Goal: Task Accomplishment & Management: Complete application form

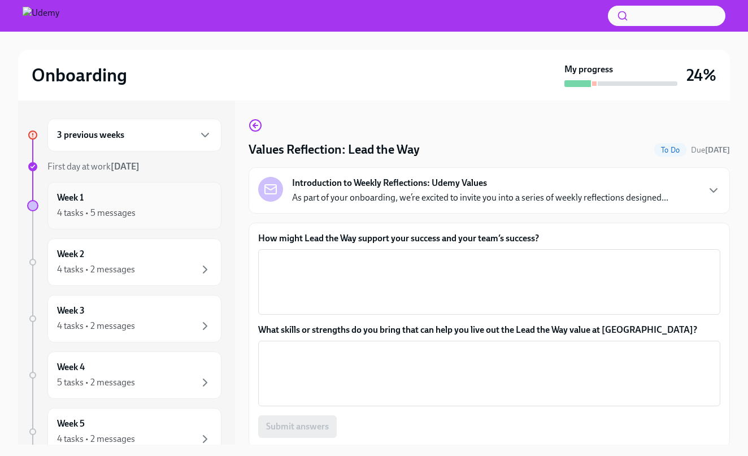
click at [92, 216] on div "4 tasks • 5 messages" at bounding box center [96, 213] width 78 height 12
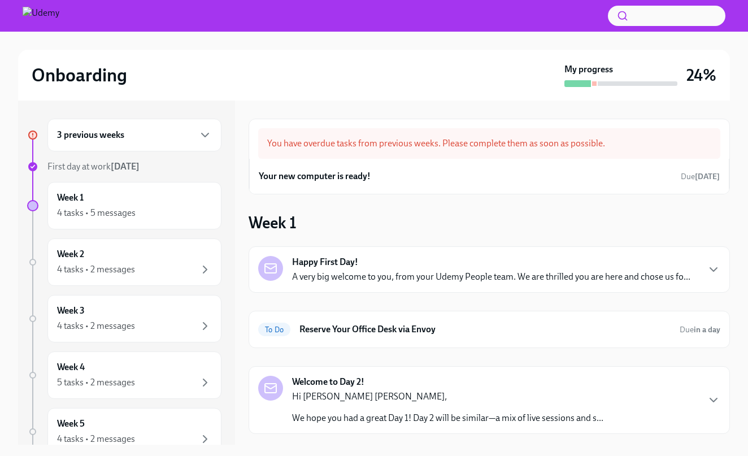
click at [126, 127] on div "3 previous weeks" at bounding box center [134, 135] width 174 height 33
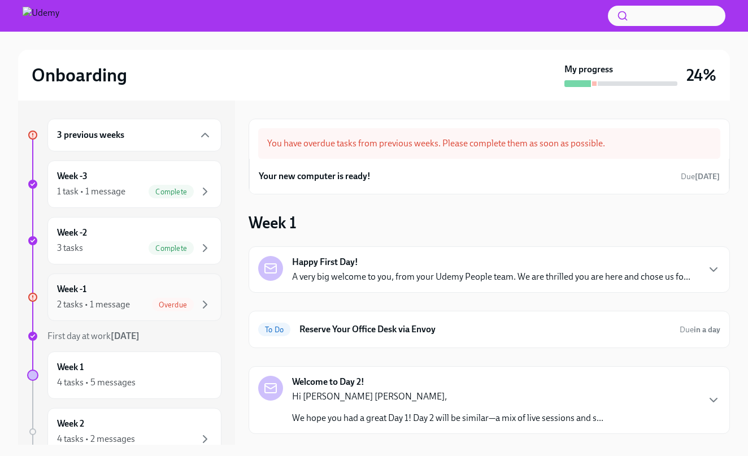
click at [123, 290] on div "Week -1 2 tasks • 1 message Overdue" at bounding box center [134, 297] width 155 height 28
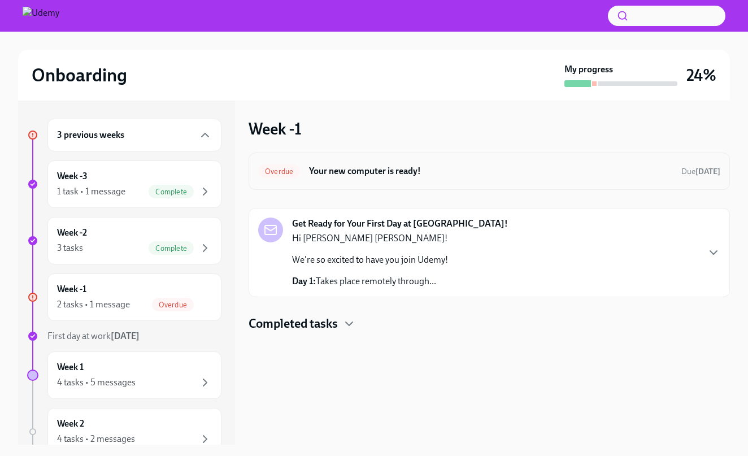
click at [341, 167] on h6 "Your new computer is ready!" at bounding box center [490, 171] width 363 height 12
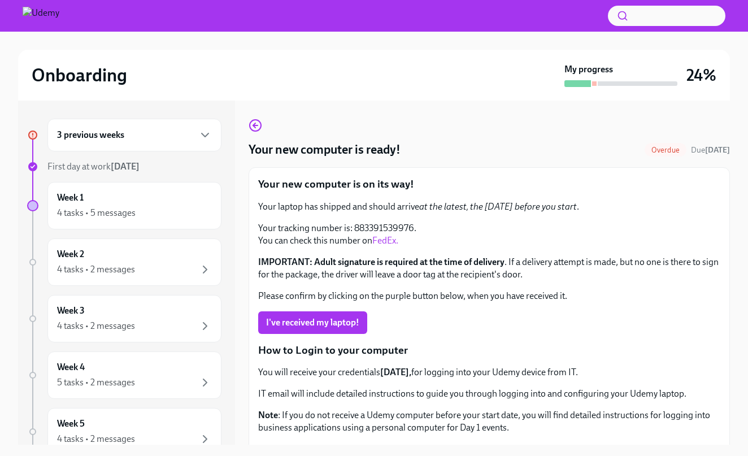
click at [316, 334] on div "Your new computer is on its way! Your laptop has shipped and should arrive at t…" at bounding box center [489, 395] width 462 height 437
click at [313, 329] on button "I've received my laptop!" at bounding box center [312, 322] width 109 height 23
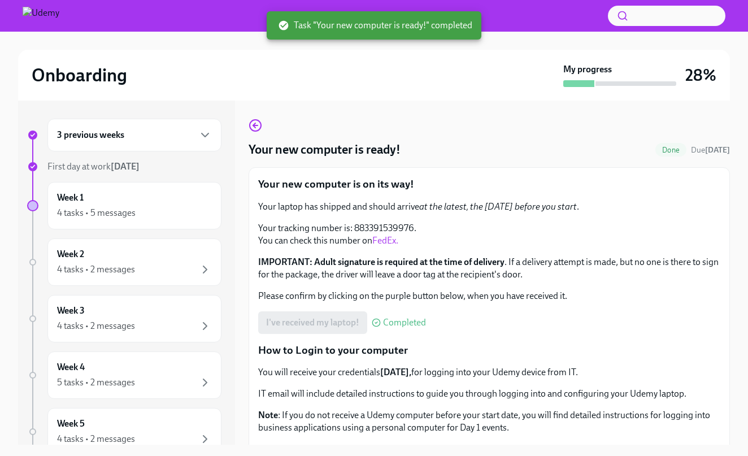
click at [147, 130] on div "3 previous weeks" at bounding box center [134, 135] width 155 height 14
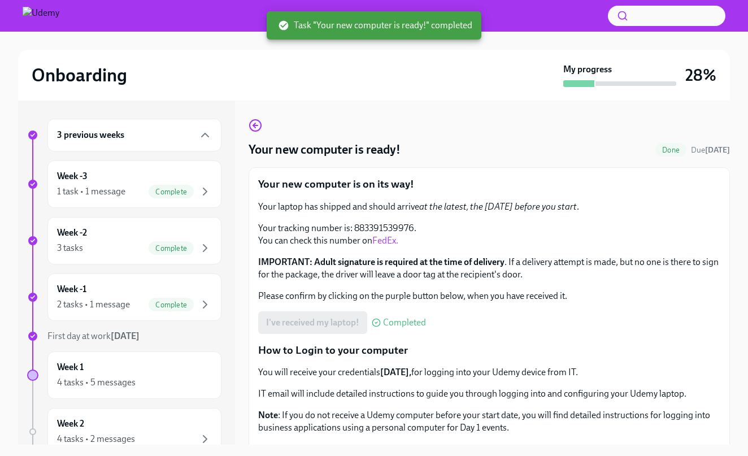
click at [147, 130] on div "3 previous weeks" at bounding box center [134, 135] width 155 height 14
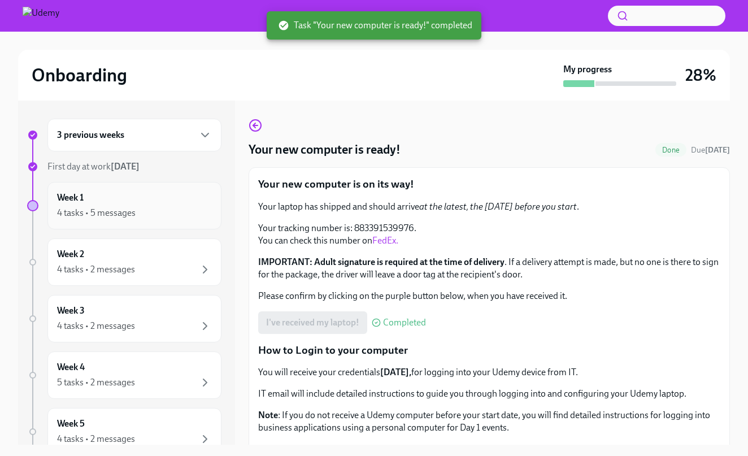
click at [93, 210] on div "4 tasks • 5 messages" at bounding box center [96, 213] width 78 height 12
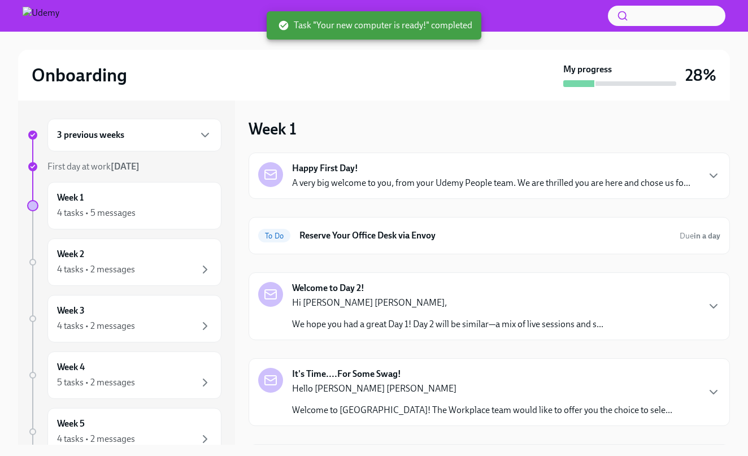
click at [432, 170] on div "Happy First Day! A very big welcome to you, from your Udemy People team. We are…" at bounding box center [491, 175] width 398 height 27
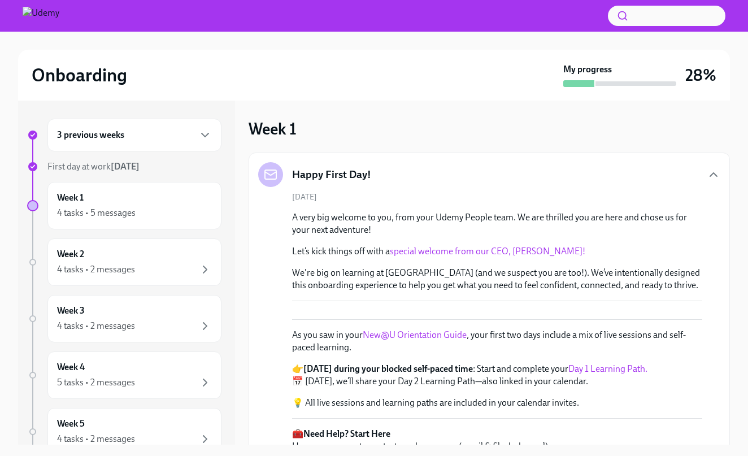
click at [511, 251] on link "special welcome from our CEO, [PERSON_NAME]!" at bounding box center [487, 251] width 195 height 11
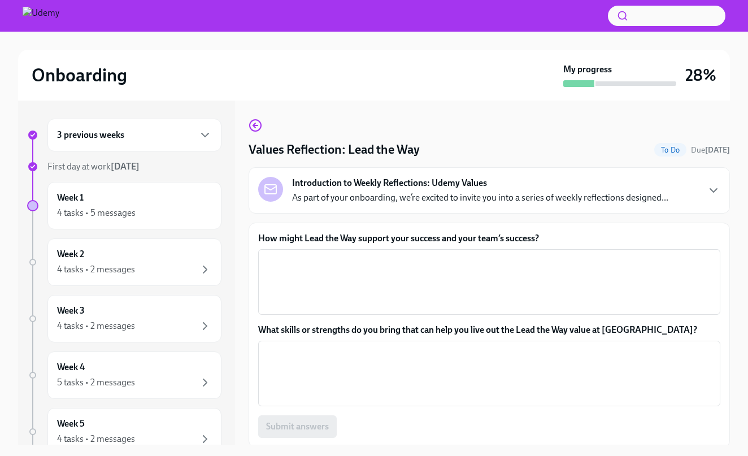
click at [169, 139] on div "3 previous weeks" at bounding box center [134, 135] width 155 height 14
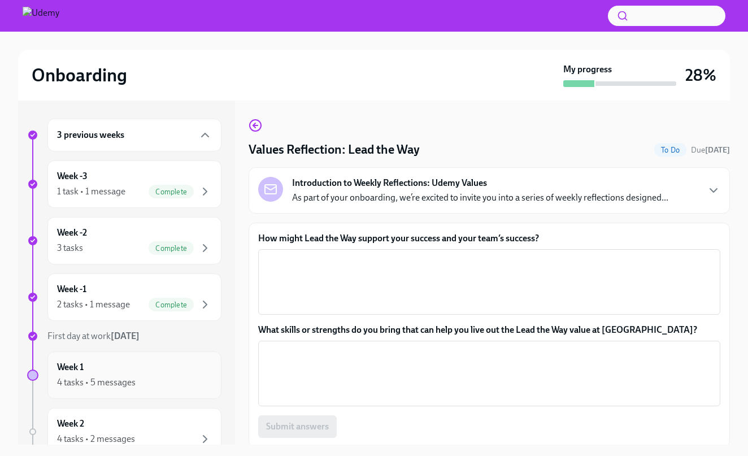
click at [138, 376] on div "4 tasks • 5 messages" at bounding box center [134, 382] width 155 height 14
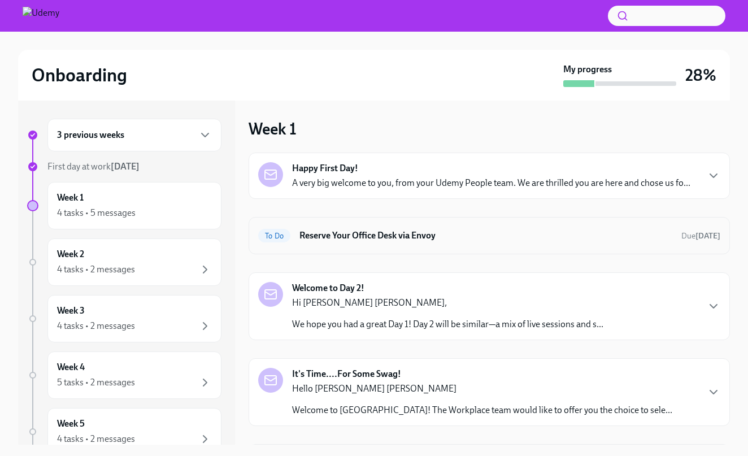
click at [344, 244] on div "To Do Reserve Your Office Desk via Envoy Due tomorrow" at bounding box center [489, 235] width 462 height 18
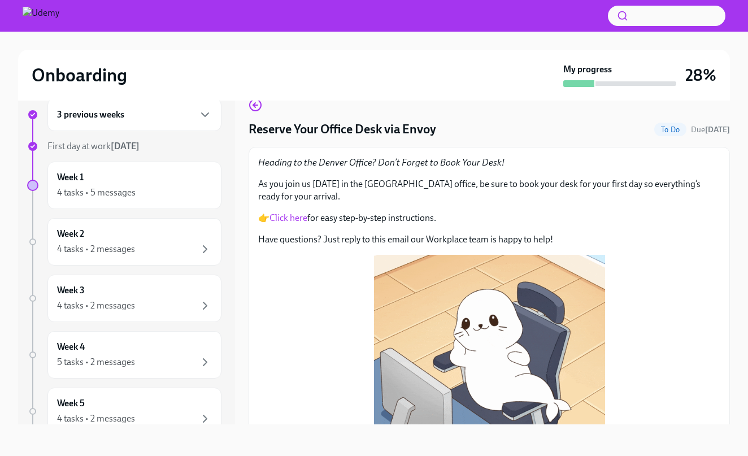
scroll to position [20, 0]
click at [89, 176] on div "Week 1 4 tasks • 5 messages" at bounding box center [134, 185] width 155 height 28
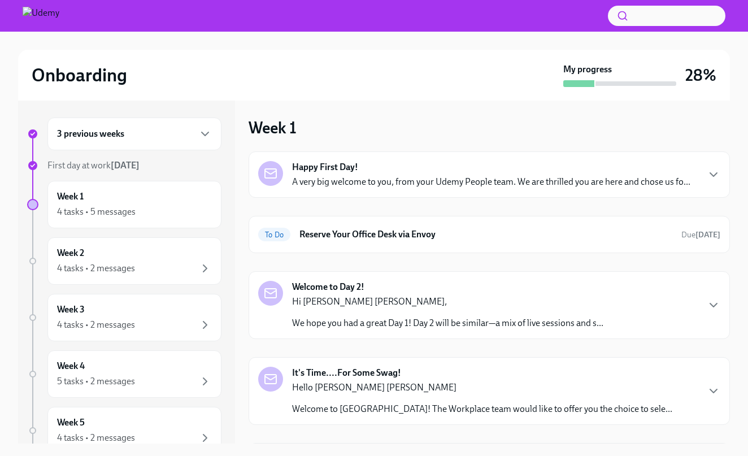
click at [517, 301] on p "Hi [PERSON_NAME] [PERSON_NAME]," at bounding box center [447, 301] width 311 height 12
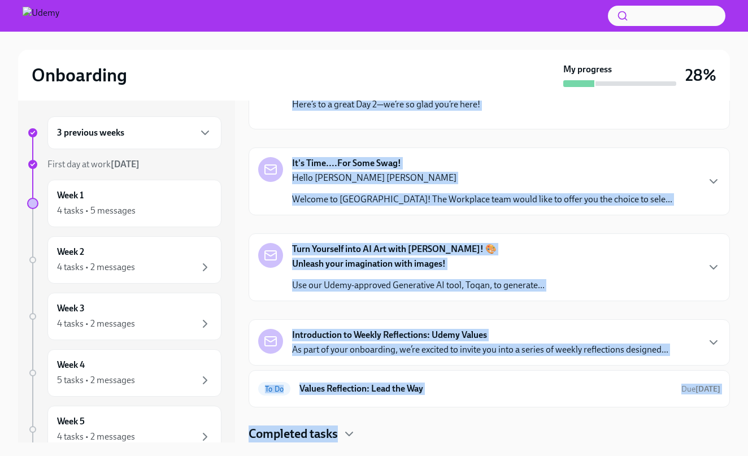
scroll to position [548, 0]
drag, startPoint x: 417, startPoint y: 277, endPoint x: 378, endPoint y: 466, distance: 193.1
click at [378, 455] on html "Onboarding My progress 28% 3 previous weeks First day at work Aug 11th Week 1 4…" at bounding box center [374, 227] width 748 height 458
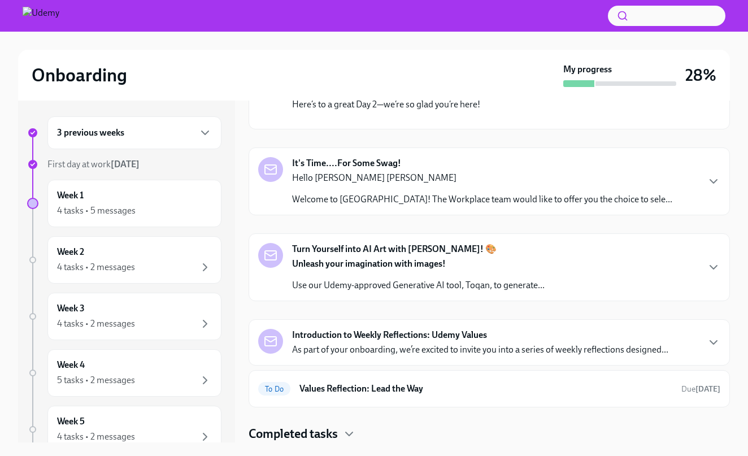
click at [332, 438] on h4 "Completed tasks" at bounding box center [292, 433] width 89 height 17
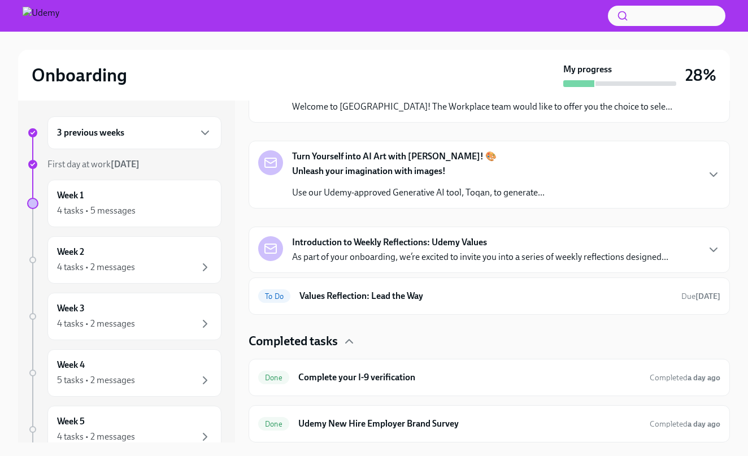
click at [711, 95] on icon "button" at bounding box center [713, 89] width 14 height 14
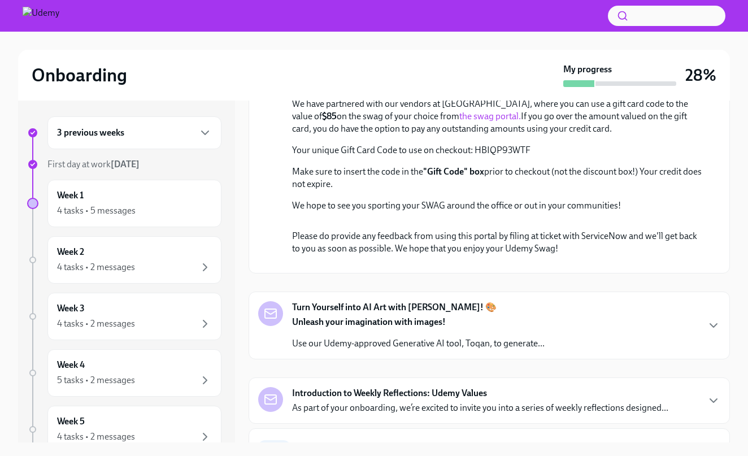
click at [736, 253] on div "Onboarding My progress 28% 3 previous weeks First day at work Aug 11th Week 1 4…" at bounding box center [374, 242] width 748 height 426
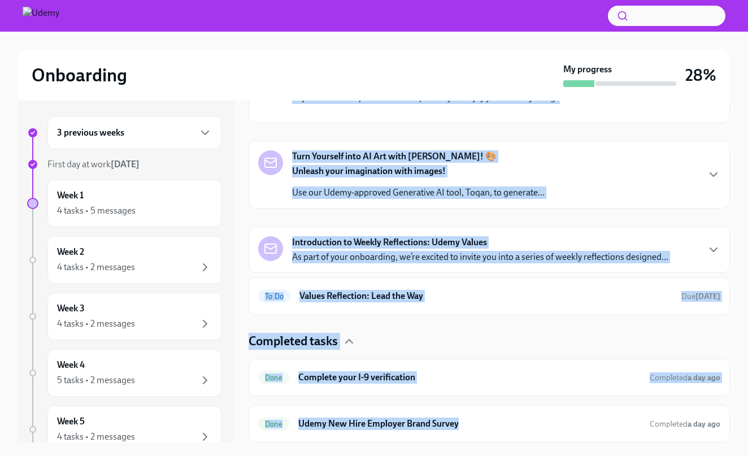
scroll to position [1168, 0]
drag, startPoint x: 458, startPoint y: 388, endPoint x: 504, endPoint y: 493, distance: 114.8
click at [504, 455] on html "Onboarding My progress 28% 3 previous weeks First day at work Aug 11th Week 1 4…" at bounding box center [374, 227] width 748 height 458
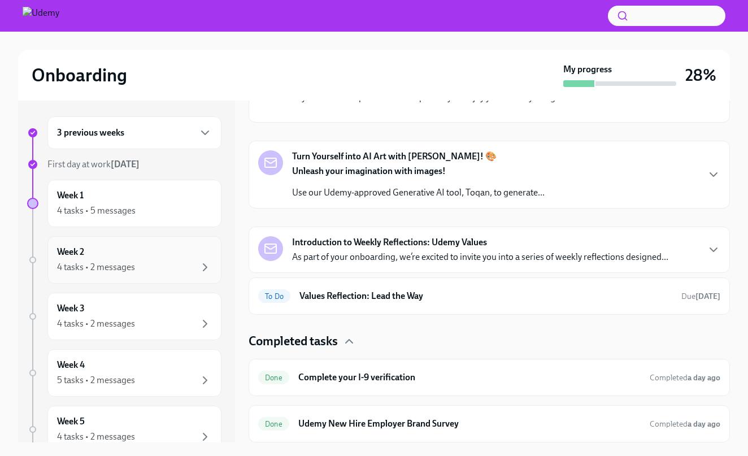
click at [106, 260] on div "Week 2 4 tasks • 2 messages" at bounding box center [134, 260] width 155 height 28
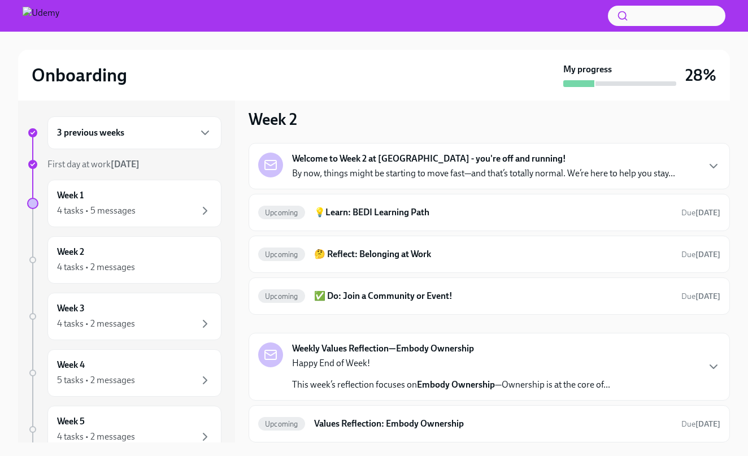
click at [105, 287] on div "3 previous weeks First day at work Aug 11th Week 1 4 tasks • 5 messages Week 2 …" at bounding box center [124, 346] width 194 height 460
click at [46, 21] on img at bounding box center [41, 16] width 37 height 18
